Goal: Task Accomplishment & Management: Manage account settings

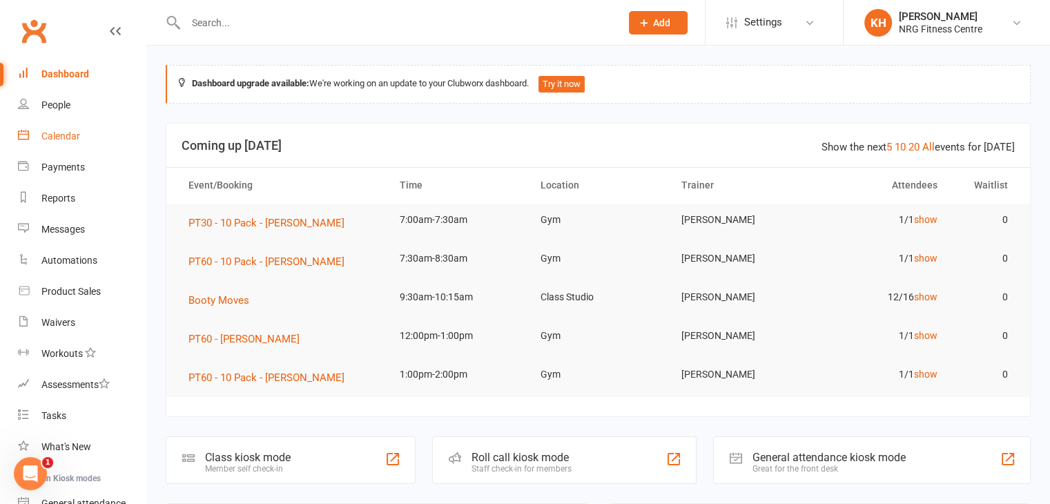
click at [60, 133] on div "Calendar" at bounding box center [60, 136] width 39 height 11
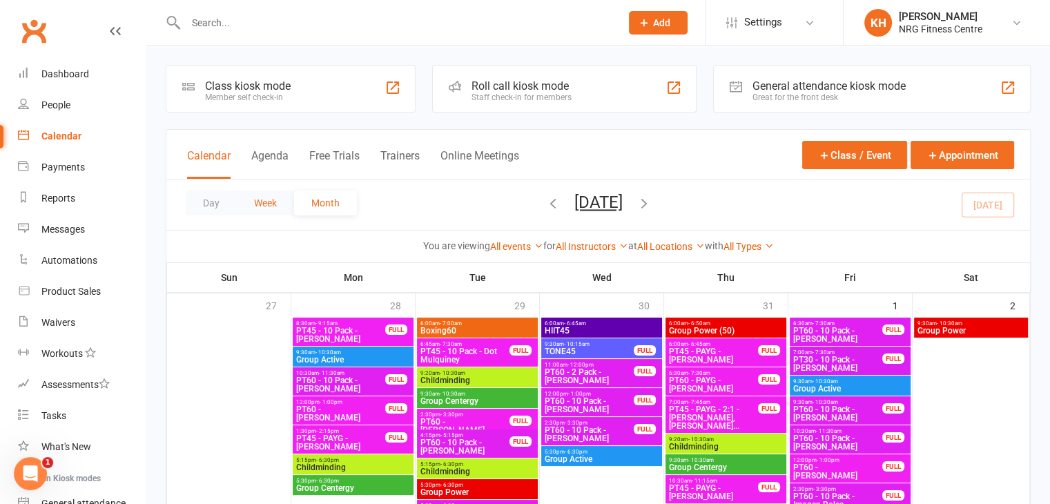
click at [262, 206] on button "Week" at bounding box center [265, 203] width 57 height 25
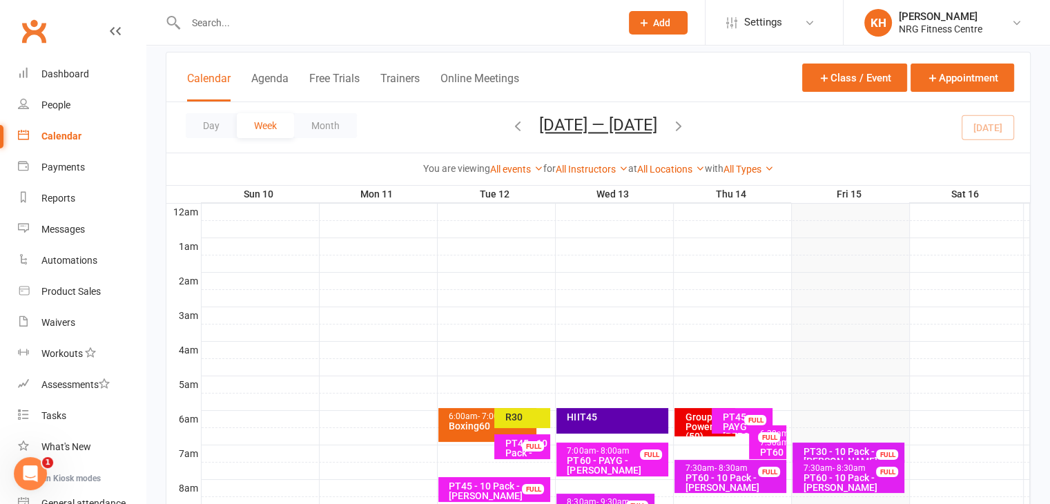
scroll to position [66, 0]
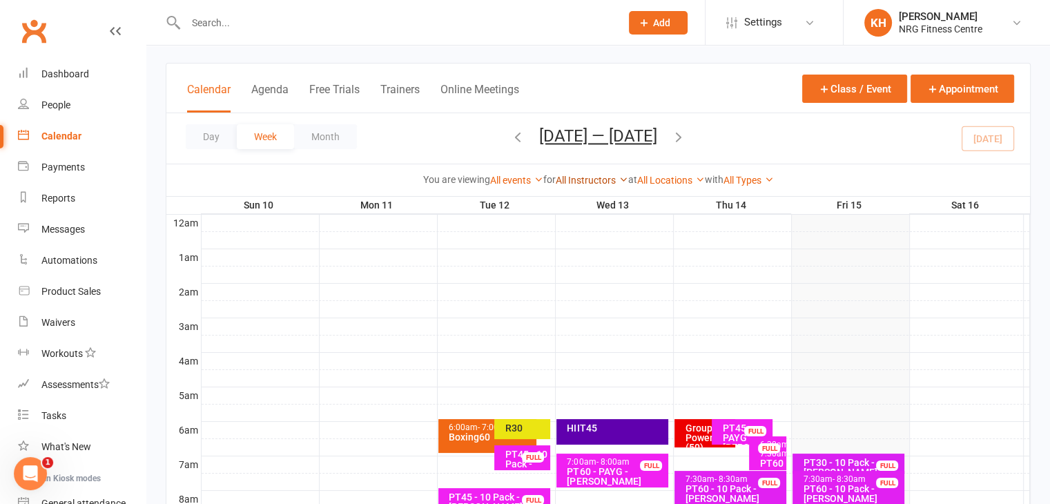
click at [624, 180] on icon at bounding box center [624, 180] width 10 height 10
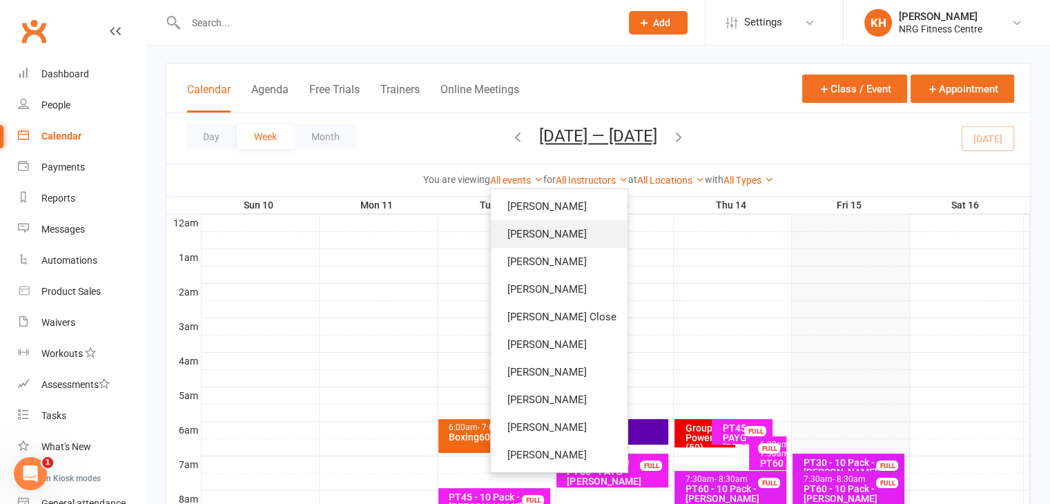
click at [525, 225] on link "Bobbie Sweeting" at bounding box center [559, 234] width 137 height 28
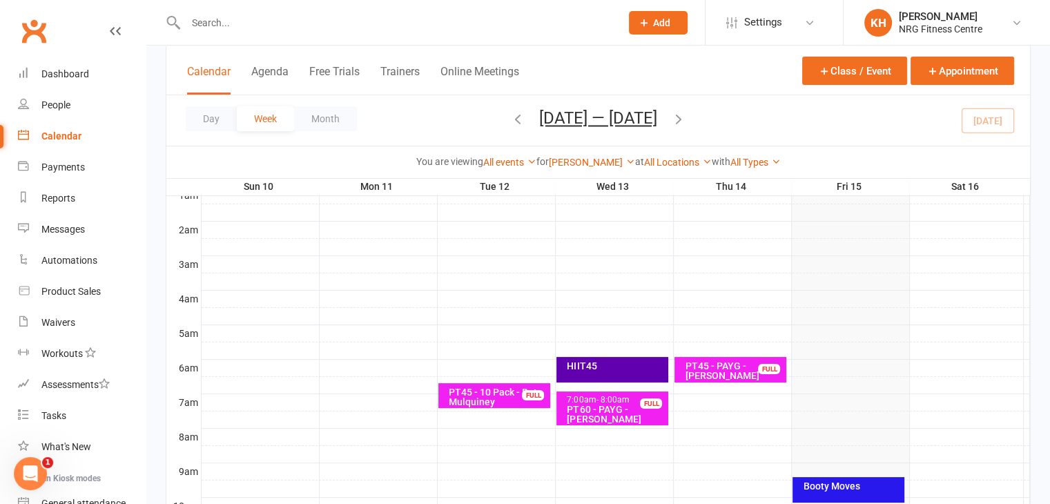
scroll to position [91, 0]
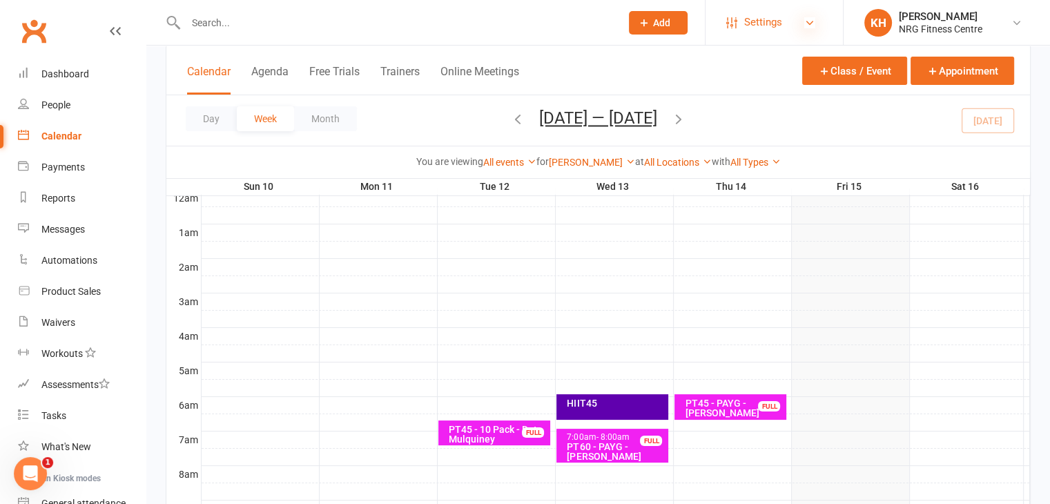
click at [812, 23] on icon at bounding box center [809, 22] width 11 height 11
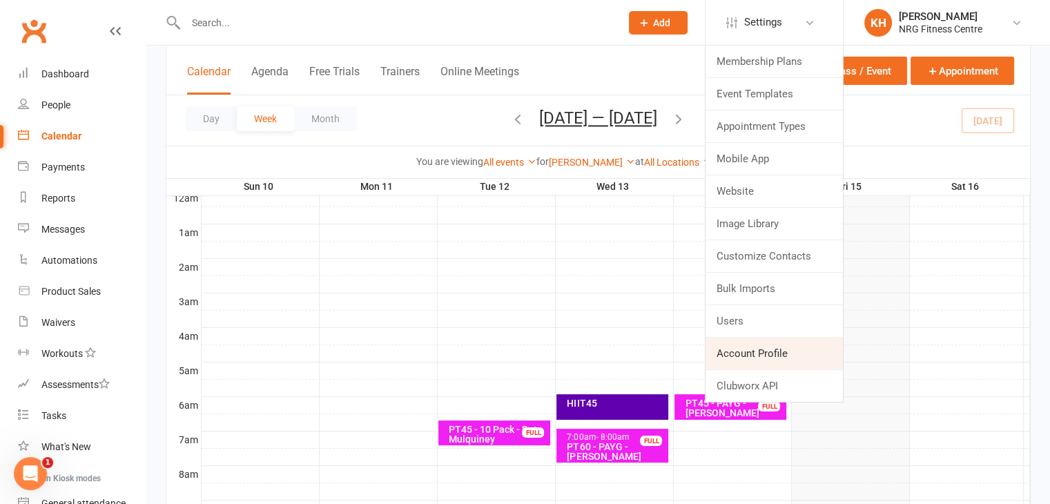
click at [775, 360] on link "Account Profile" at bounding box center [774, 354] width 137 height 32
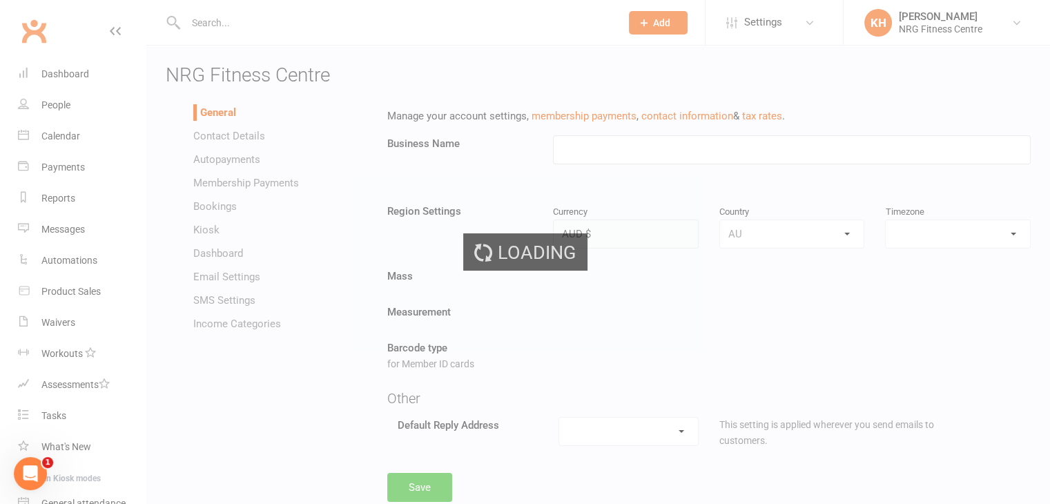
type input "NRG Fitness Centre"
select select "Australia/Sydney"
select select "hello@clubworx.com"
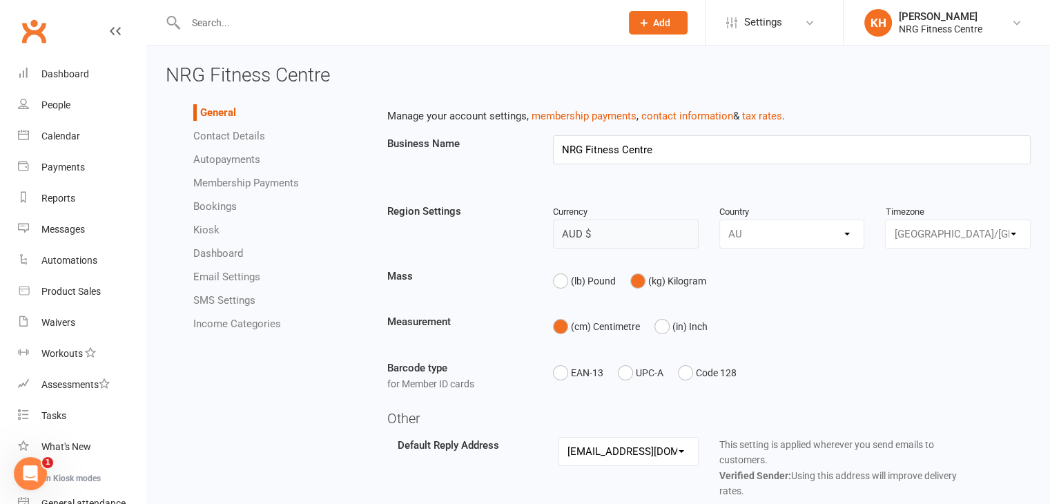
click at [236, 186] on link "Membership Payments" at bounding box center [246, 183] width 106 height 12
select select "1595"
select select "true"
select select "expire_class_packs_on_booking_creation"
select select "allow_make_up_classes_for_expired_memberships_up_to_90d"
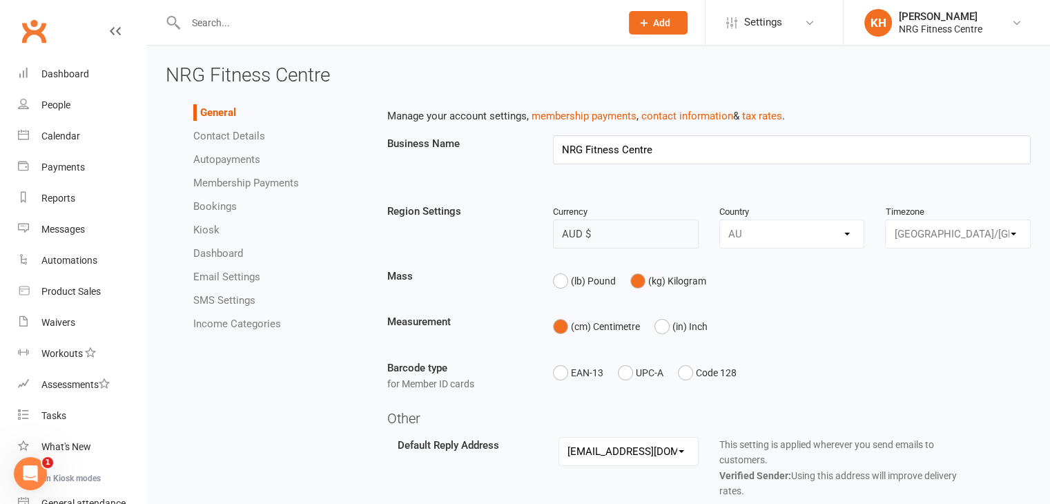
select select "reactivate_if_cancelled_yesterday_or_earlier"
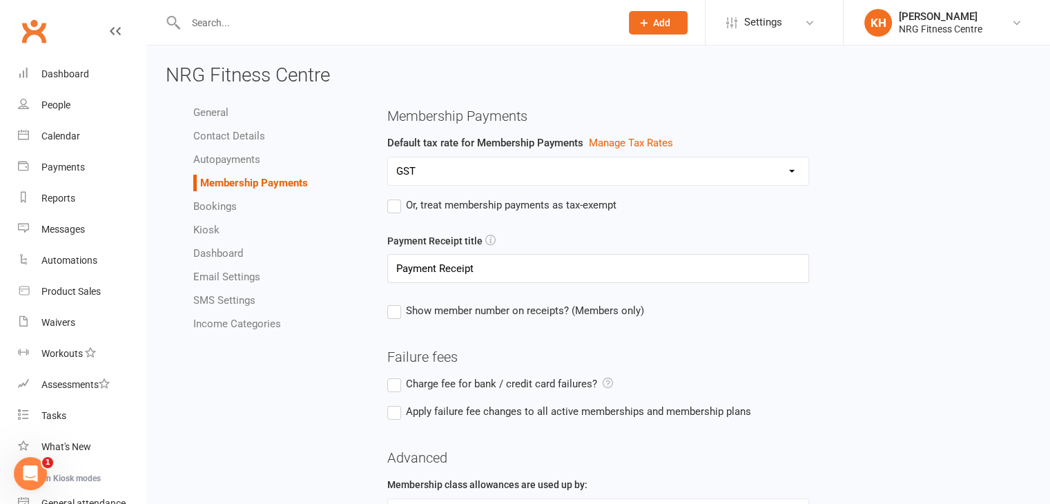
click at [226, 164] on link "Autopayments" at bounding box center [226, 159] width 67 height 12
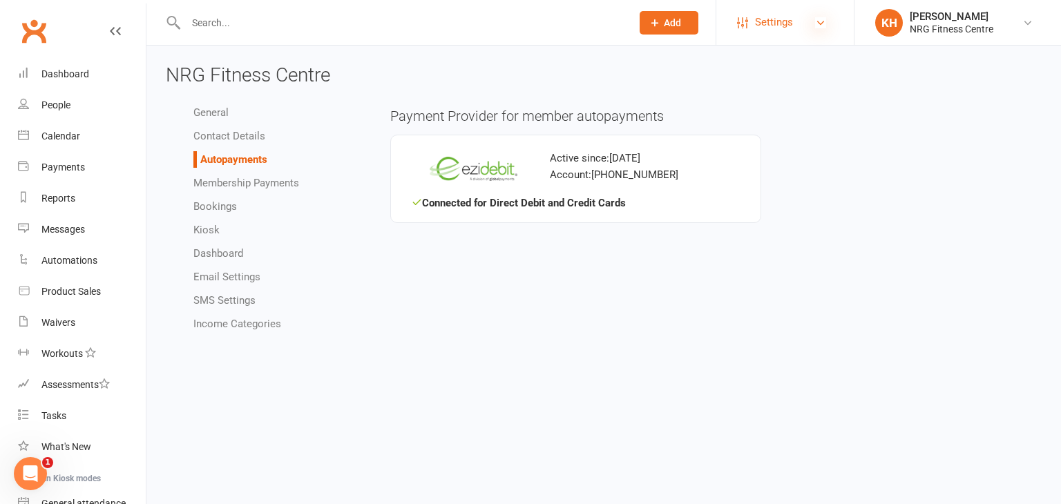
click at [824, 26] on icon at bounding box center [820, 22] width 11 height 11
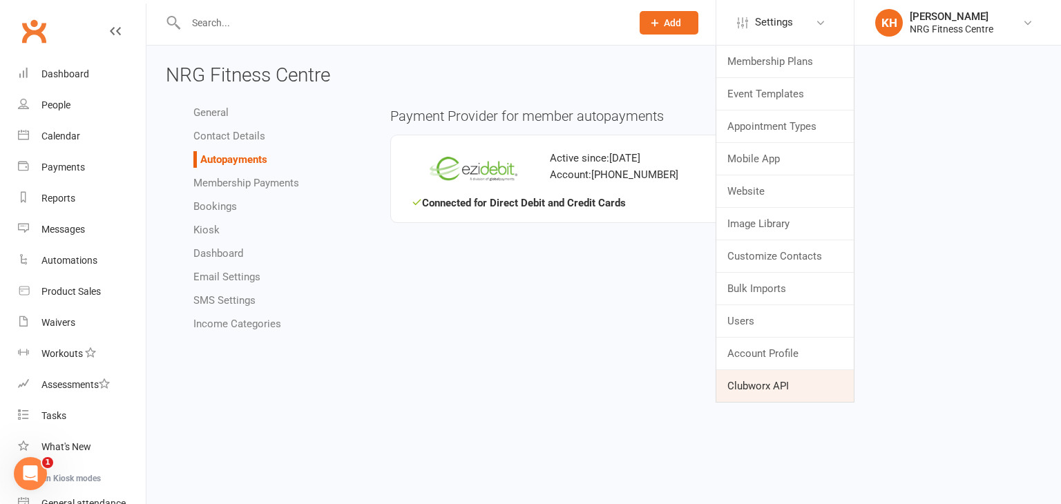
click at [779, 387] on link "Clubworx API" at bounding box center [784, 386] width 137 height 32
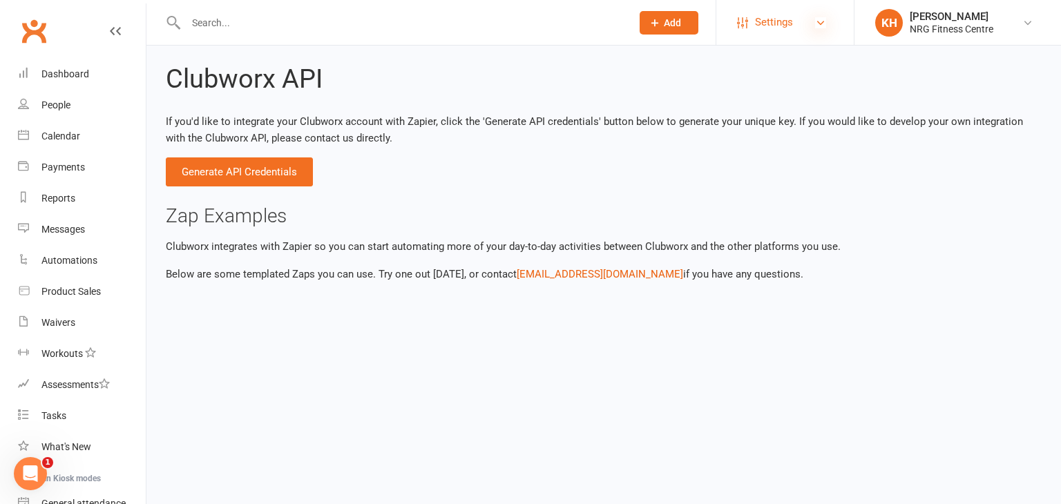
click at [817, 19] on icon at bounding box center [820, 22] width 11 height 11
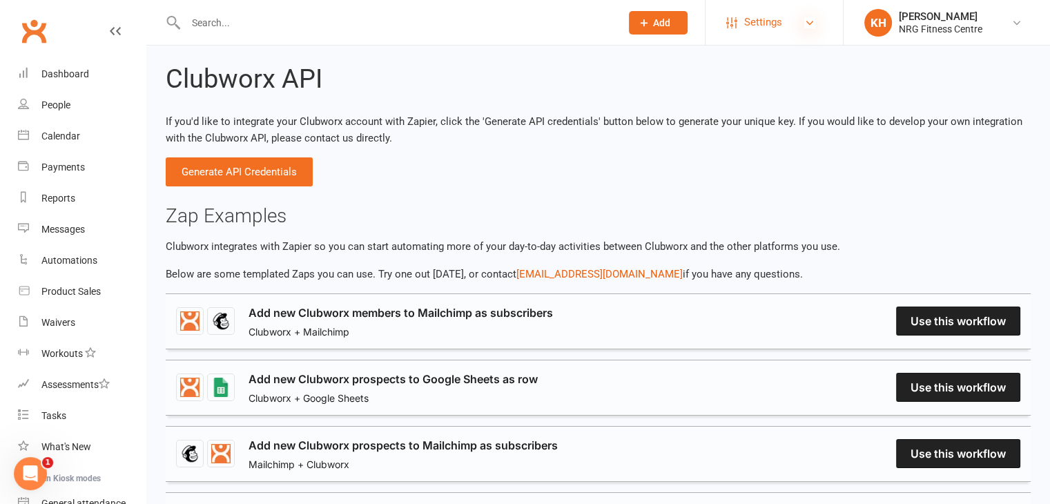
click at [806, 21] on icon at bounding box center [809, 22] width 11 height 11
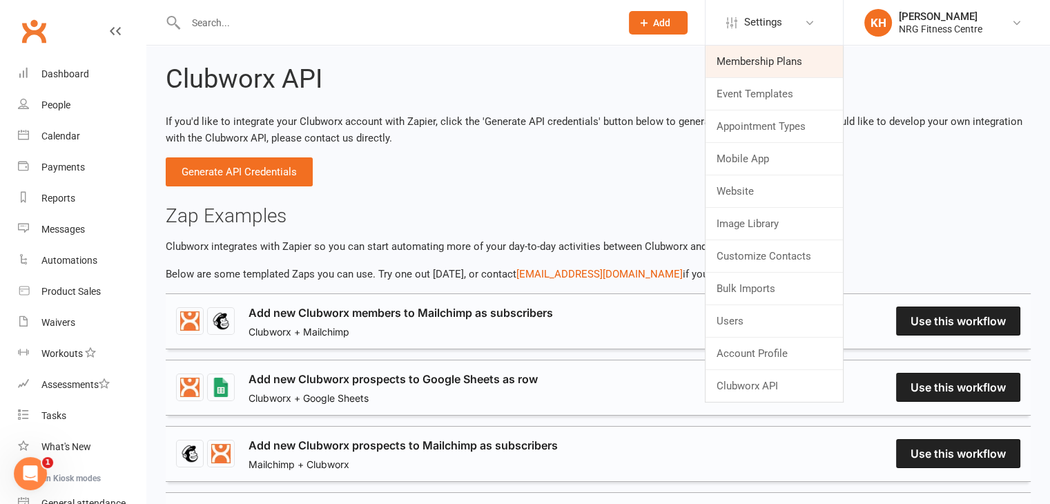
click at [776, 61] on link "Membership Plans" at bounding box center [774, 62] width 137 height 32
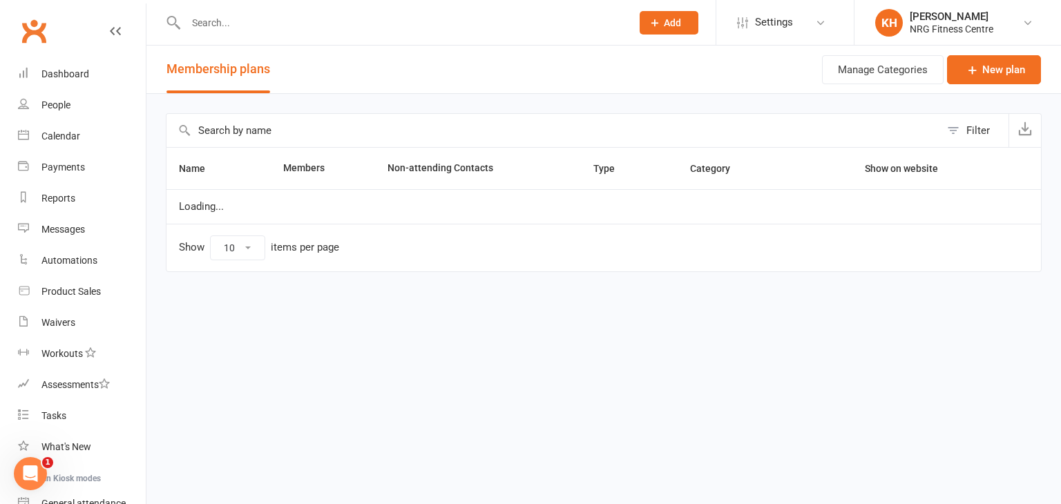
select select "50"
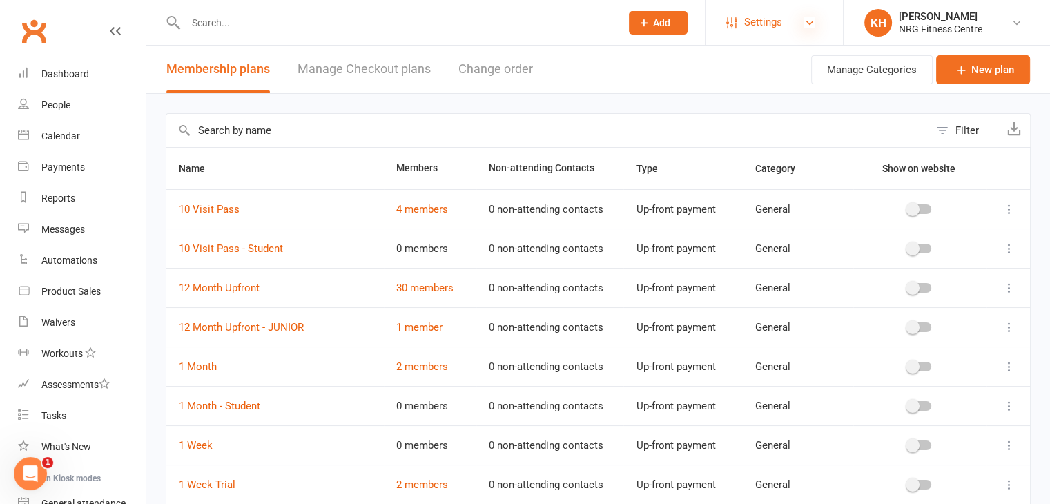
click at [813, 28] on icon at bounding box center [809, 22] width 11 height 11
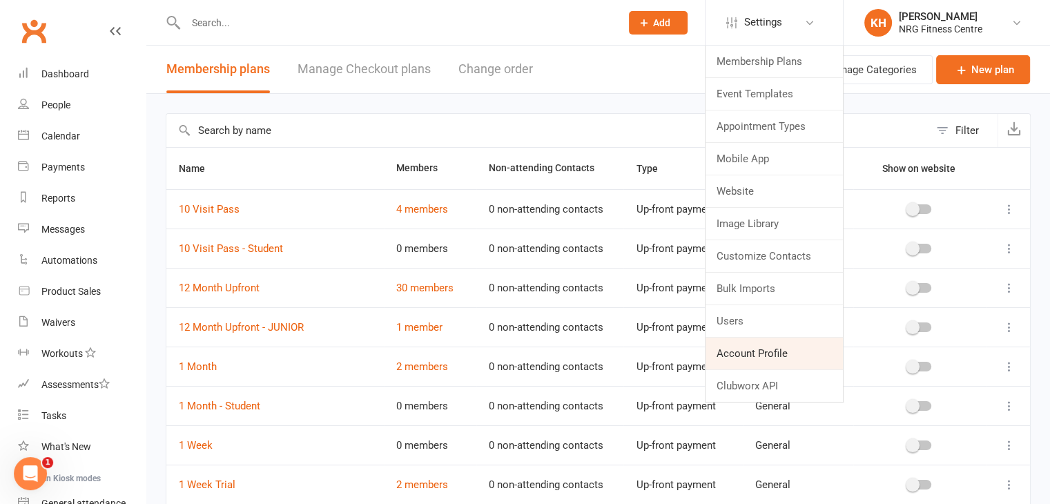
click at [742, 351] on link "Account Profile" at bounding box center [774, 354] width 137 height 32
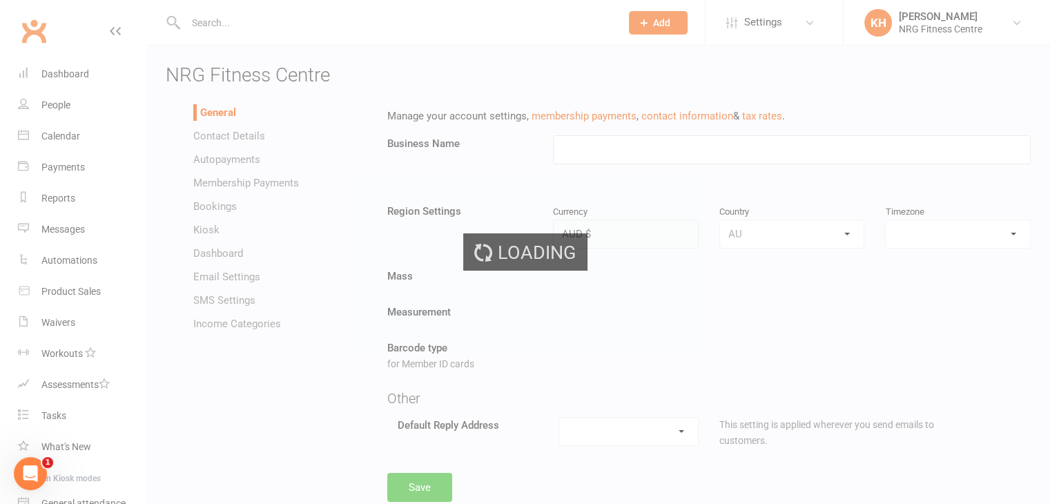
type input "NRG Fitness Centre"
select select "Australia/Sydney"
select select "hello@clubworx.com"
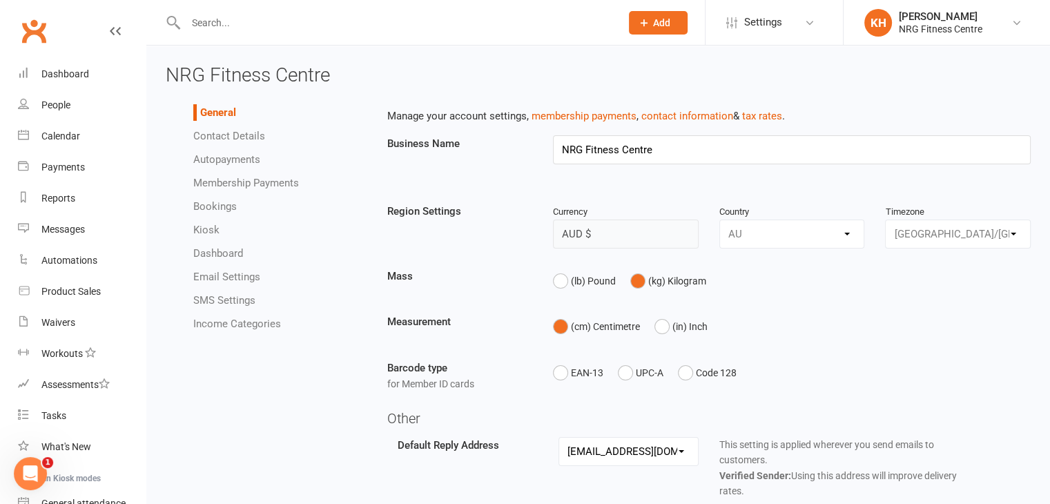
click at [231, 325] on link "Income Categories" at bounding box center [237, 324] width 88 height 12
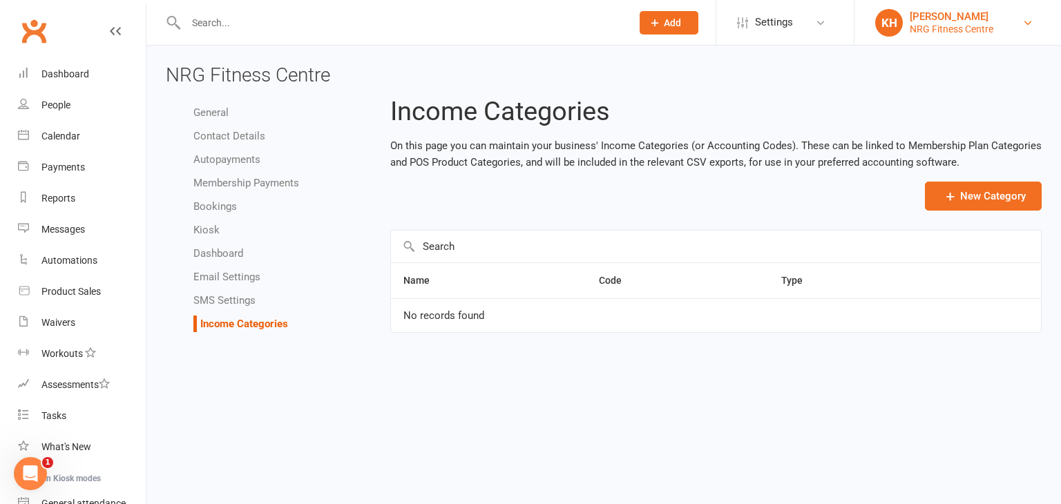
click at [1020, 26] on link "KH Kim Holt NRG Fitness Centre" at bounding box center [957, 23] width 165 height 28
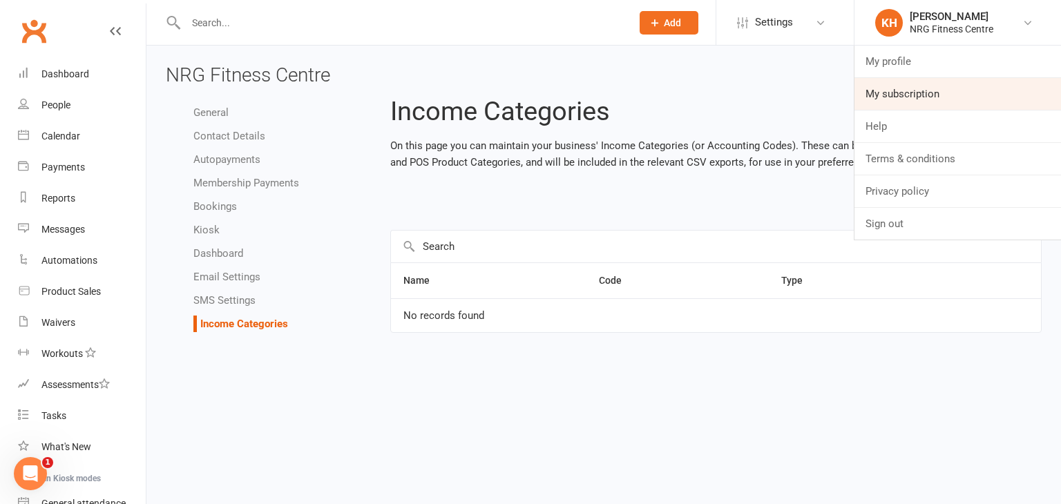
click at [915, 93] on link "My subscription" at bounding box center [957, 94] width 206 height 32
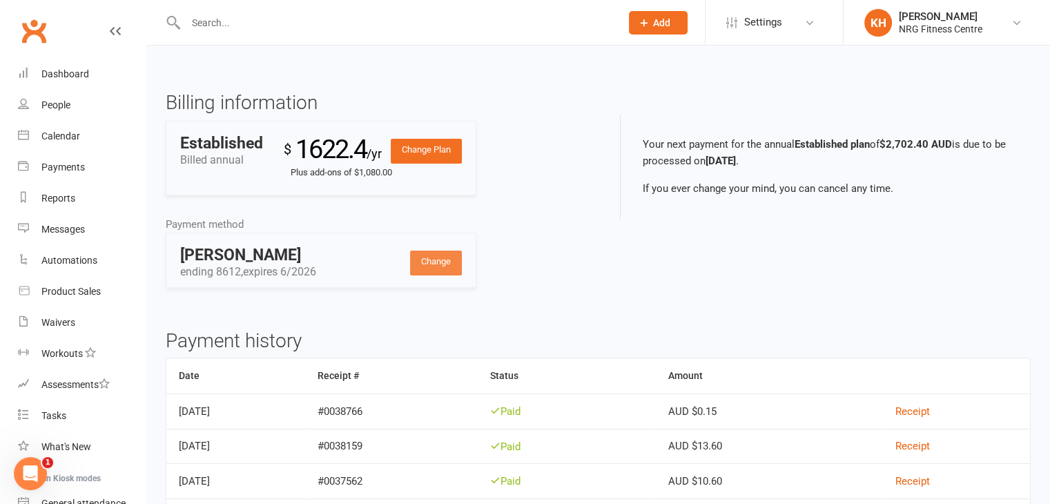
click at [448, 266] on link "Change" at bounding box center [436, 263] width 52 height 25
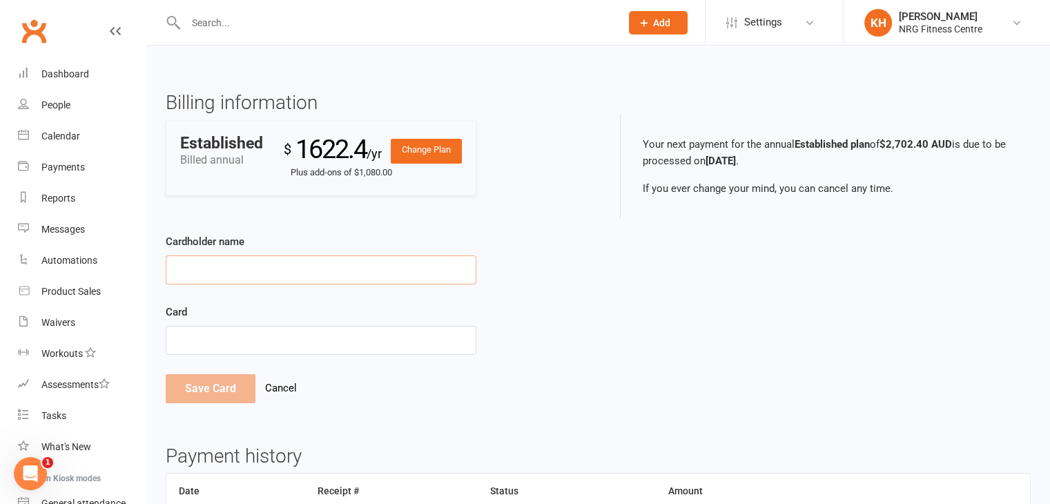
click at [417, 267] on input "Cardholder name" at bounding box center [321, 269] width 311 height 29
type input "[PERSON_NAME]"
click at [224, 390] on button "Save Card" at bounding box center [211, 388] width 90 height 29
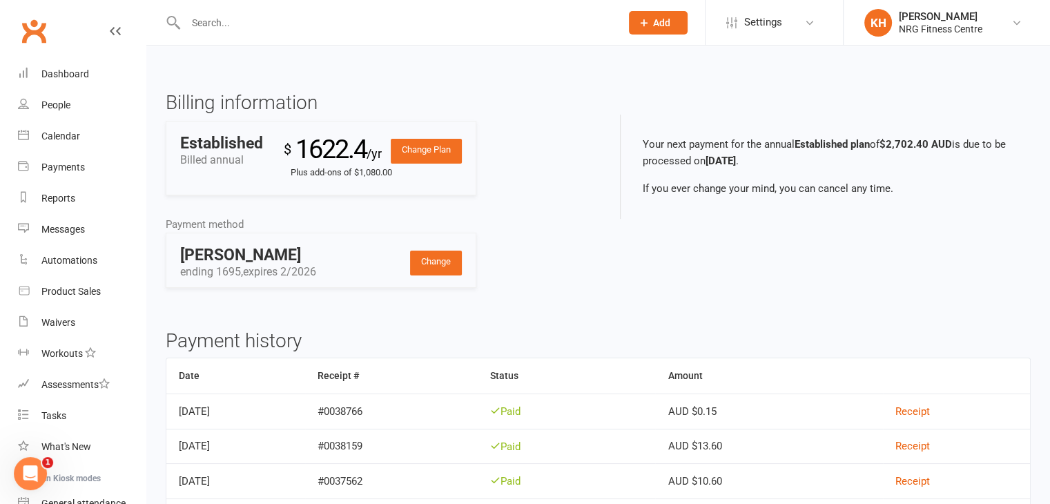
click at [222, 31] on input "text" at bounding box center [396, 22] width 429 height 19
type input "[PERSON_NAME]"
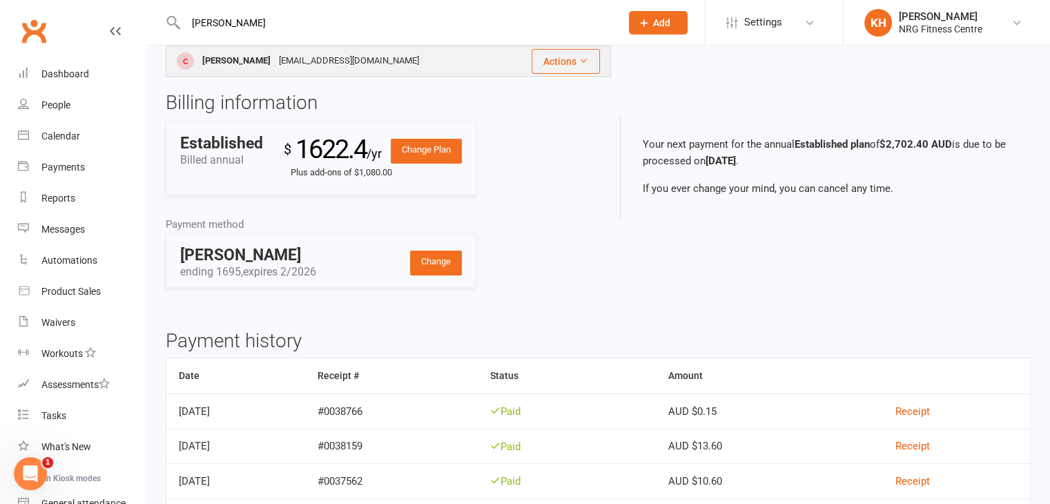
click at [298, 73] on div "[PERSON_NAME] [EMAIL_ADDRESS][DOMAIN_NAME]" at bounding box center [337, 61] width 340 height 28
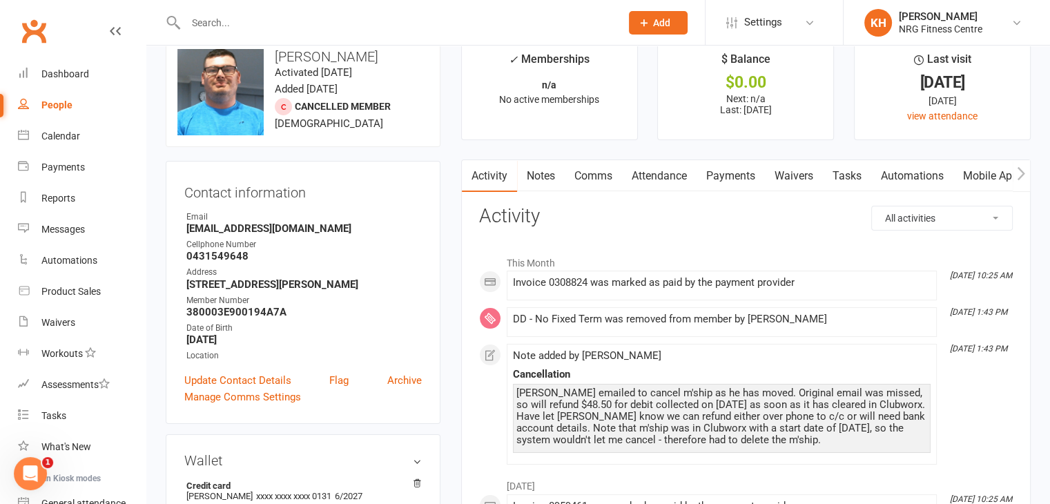
scroll to position [31, 0]
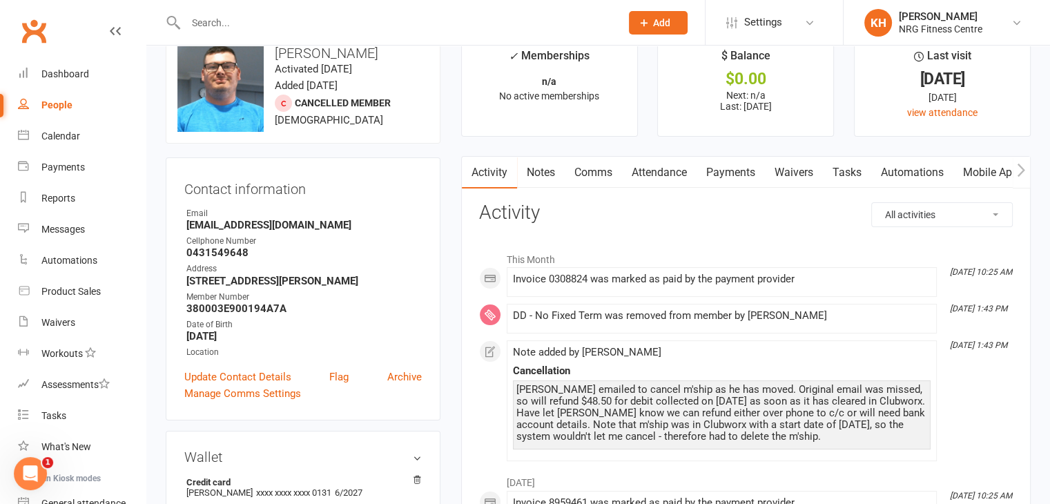
click at [704, 174] on link "Payments" at bounding box center [731, 173] width 68 height 32
